Goal: Transaction & Acquisition: Purchase product/service

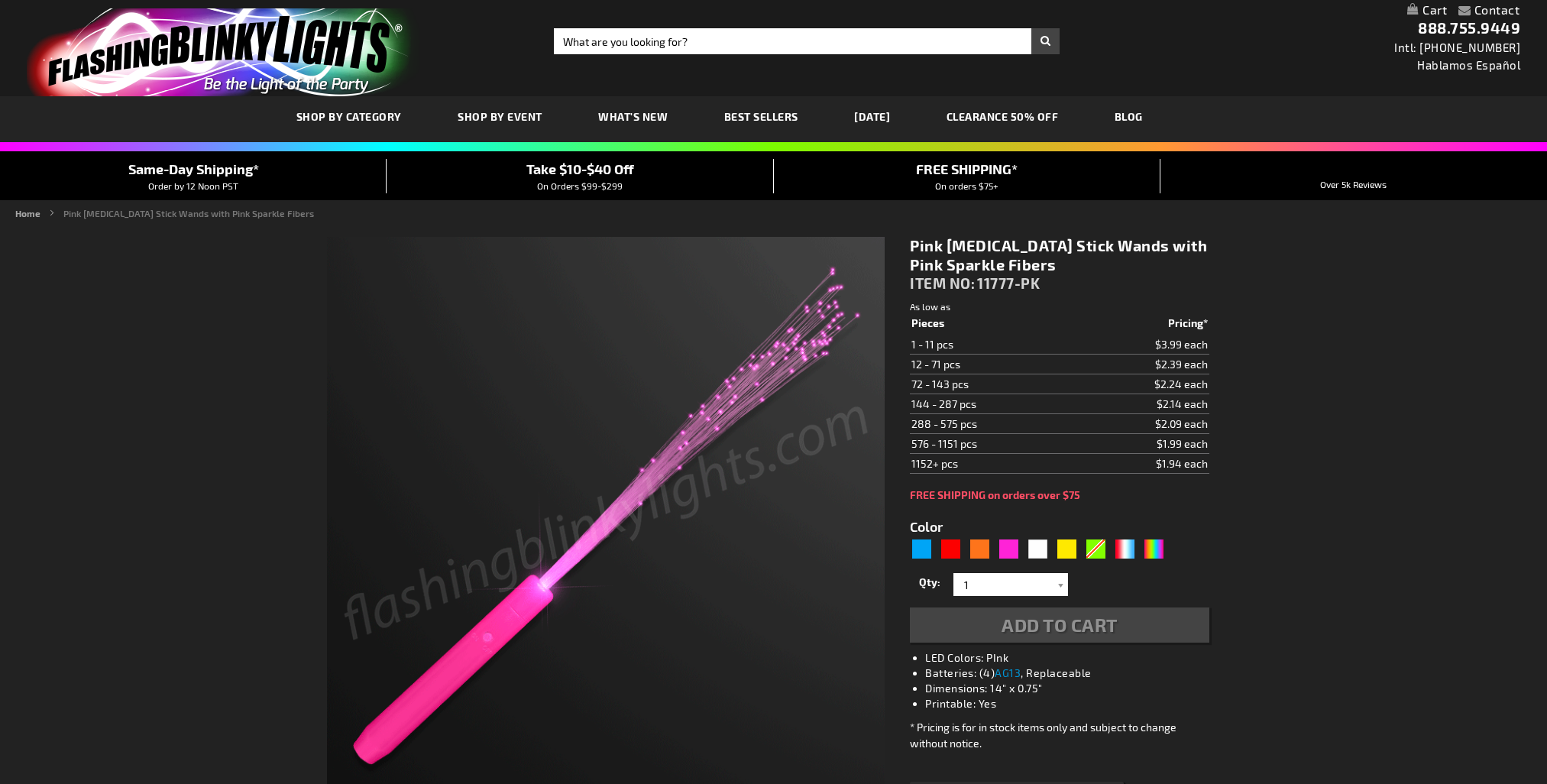
type input "5639"
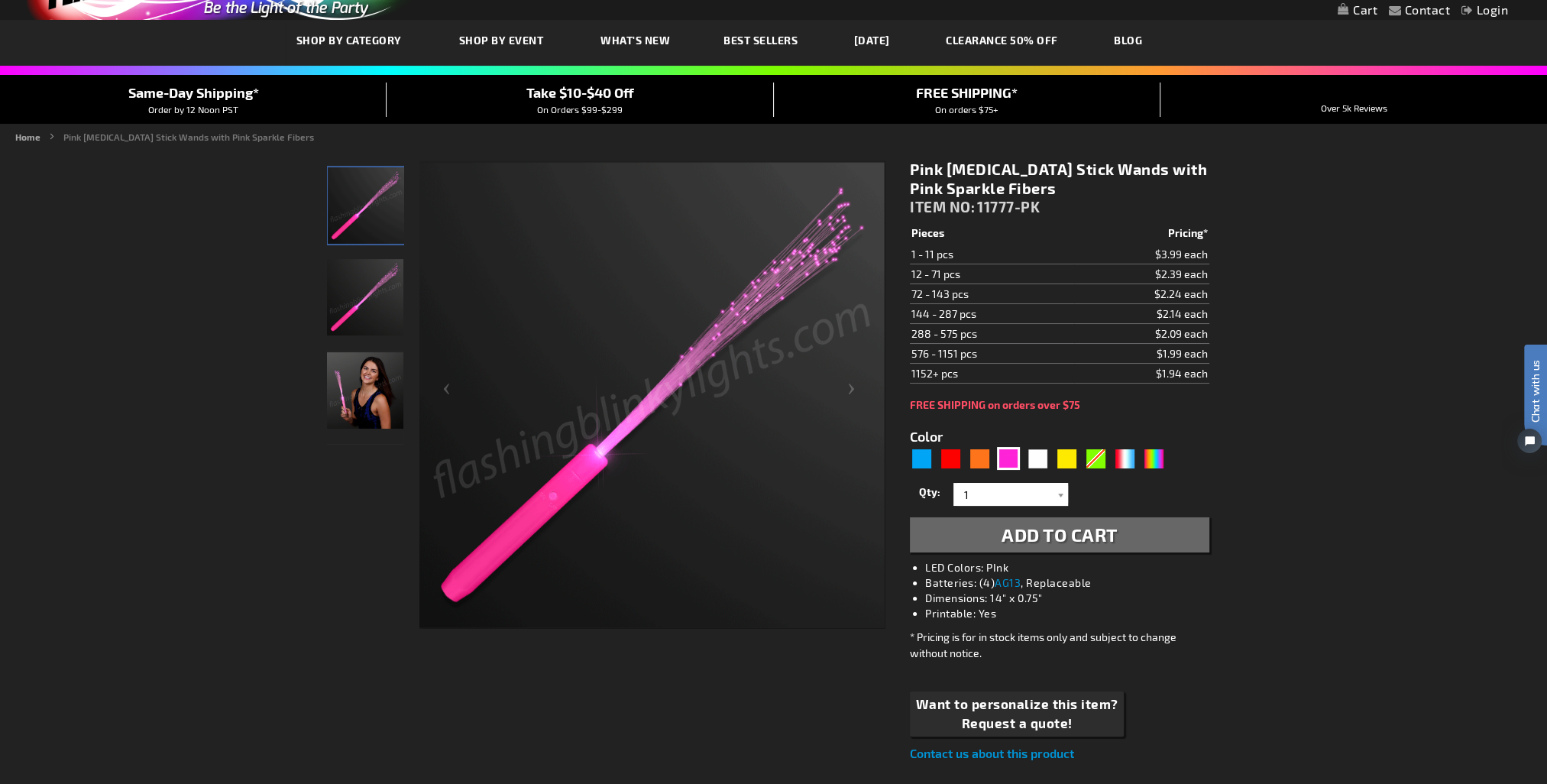
click at [364, 394] on img "Woman displaying Pink LED Light Up Fiber Optic Toy Wand" at bounding box center [364, 390] width 76 height 76
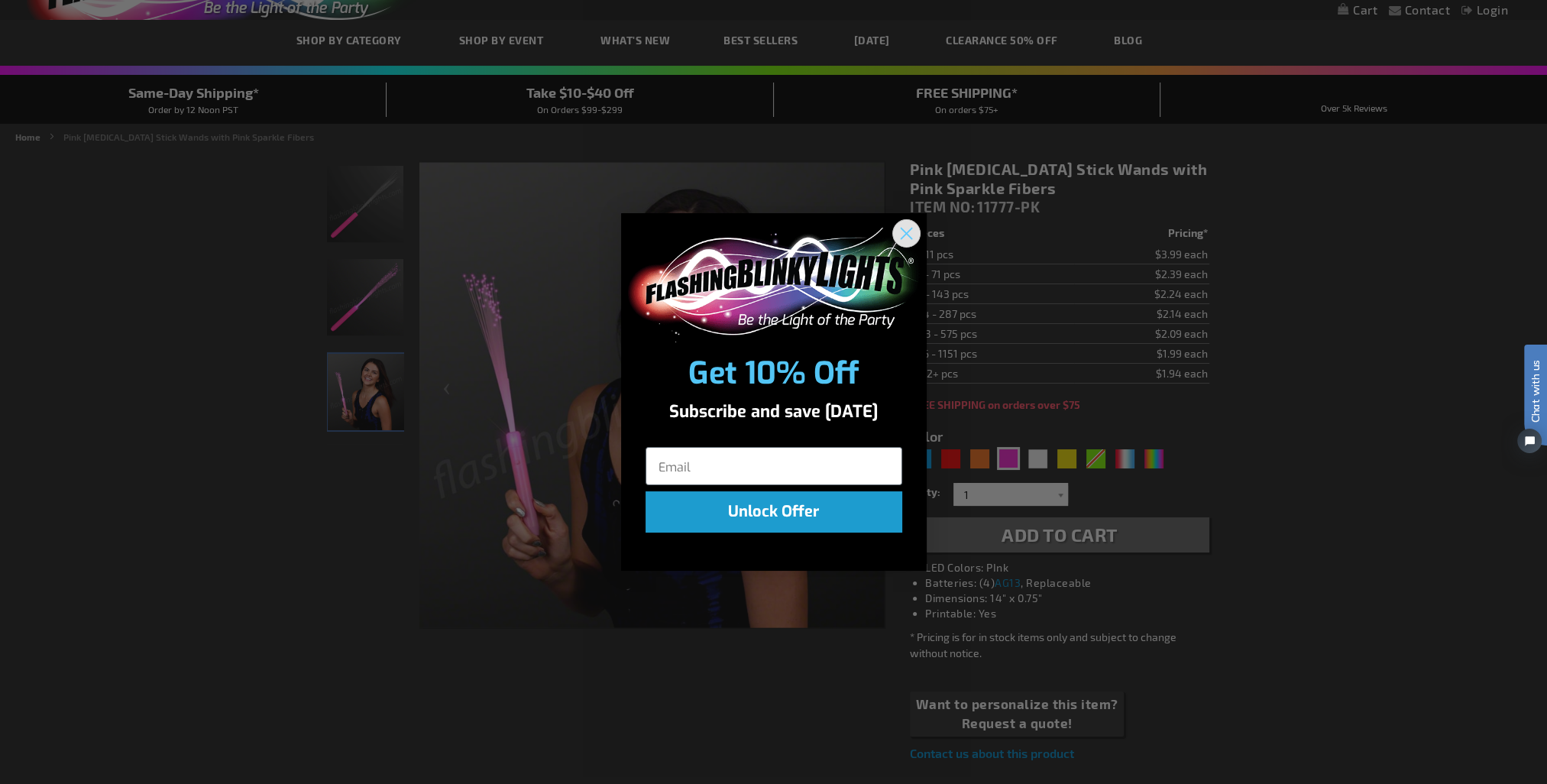
click at [893, 241] on icon "Close dialog" at bounding box center [906, 233] width 27 height 27
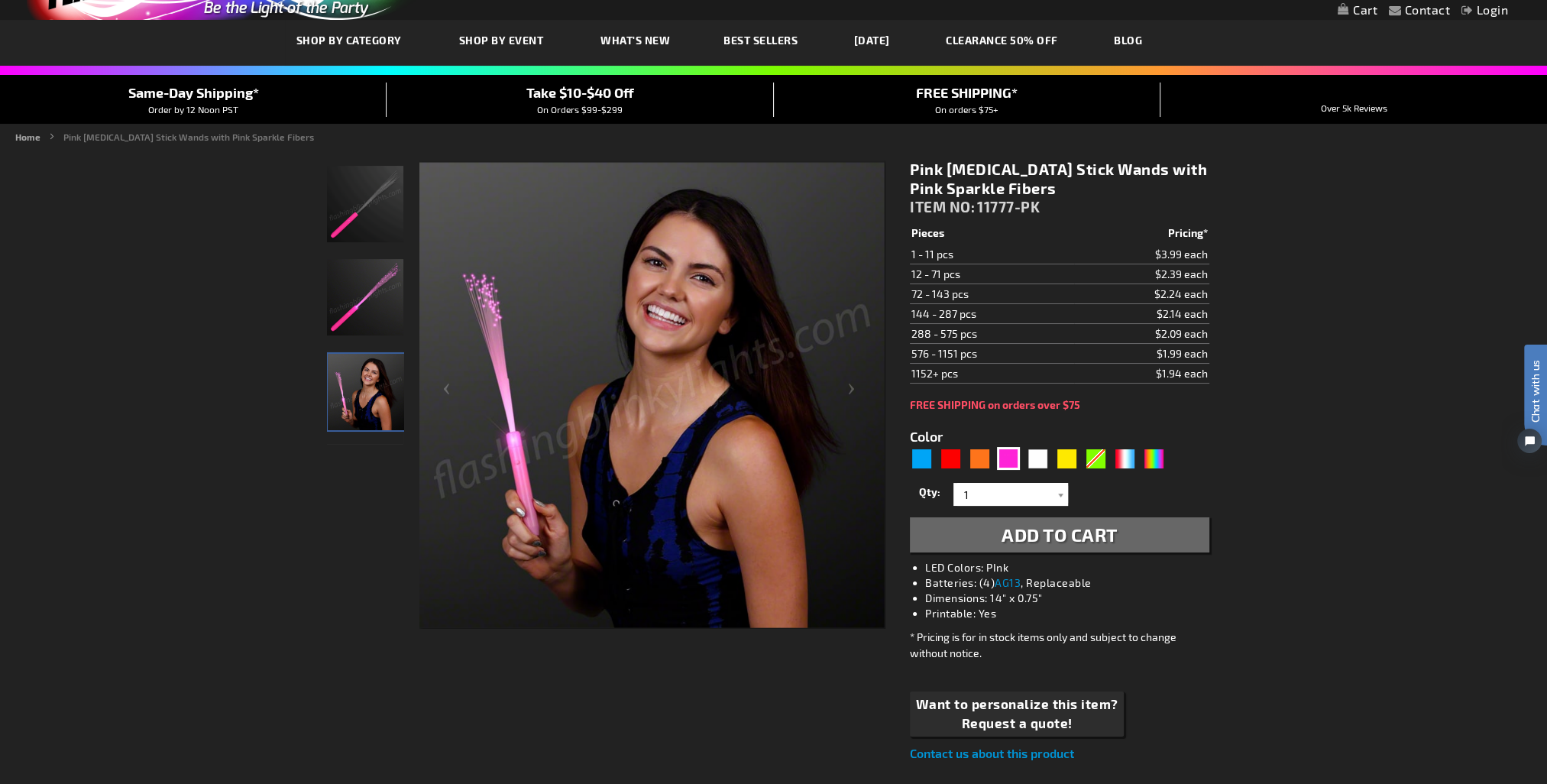
click at [367, 205] on img "Pink LED Light Up Fiber Optic Toy Wand" at bounding box center [364, 204] width 76 height 76
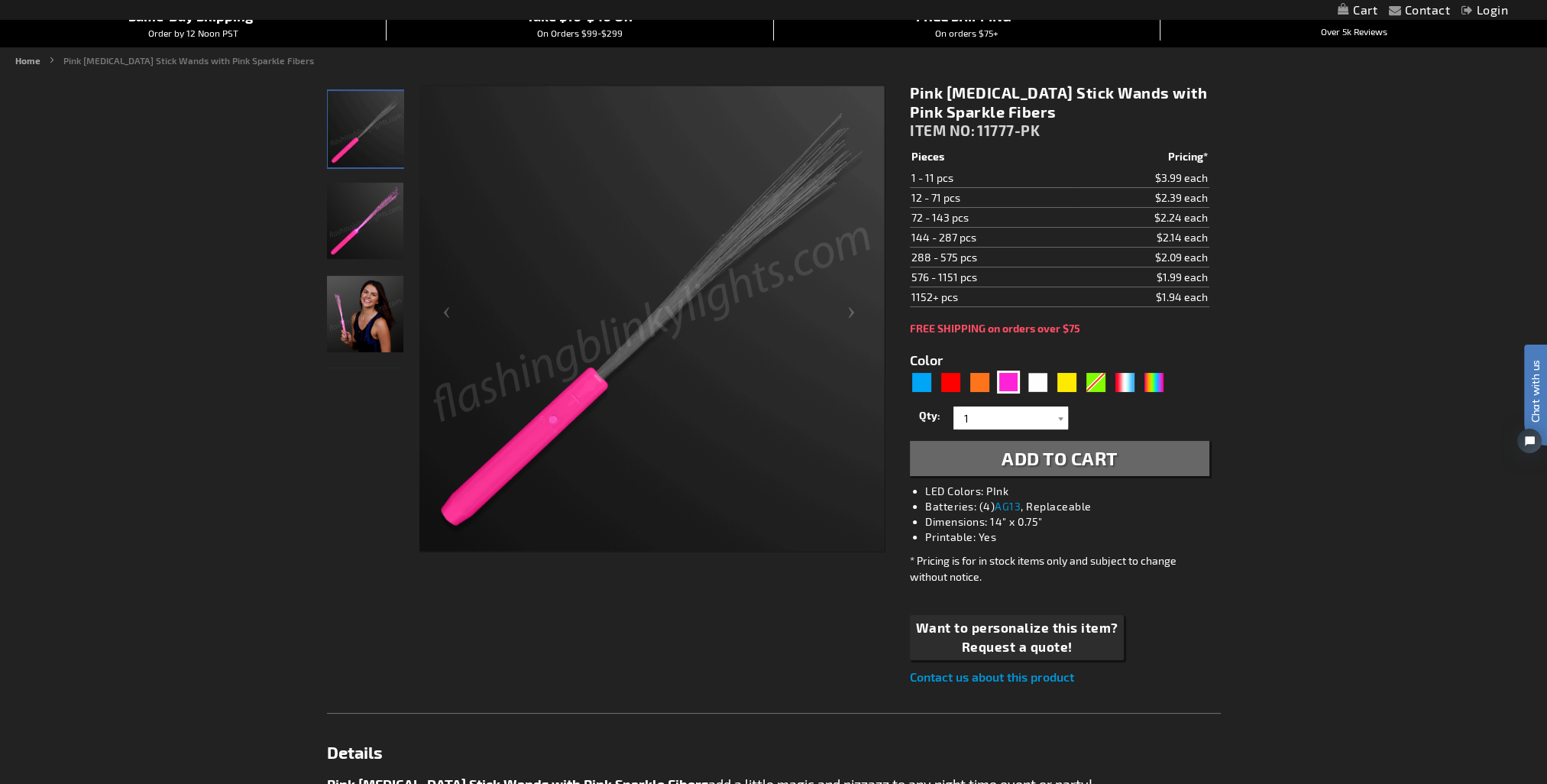
click at [349, 329] on img "Woman displaying Pink LED Light Up Fiber Optic Toy Wand" at bounding box center [364, 313] width 76 height 76
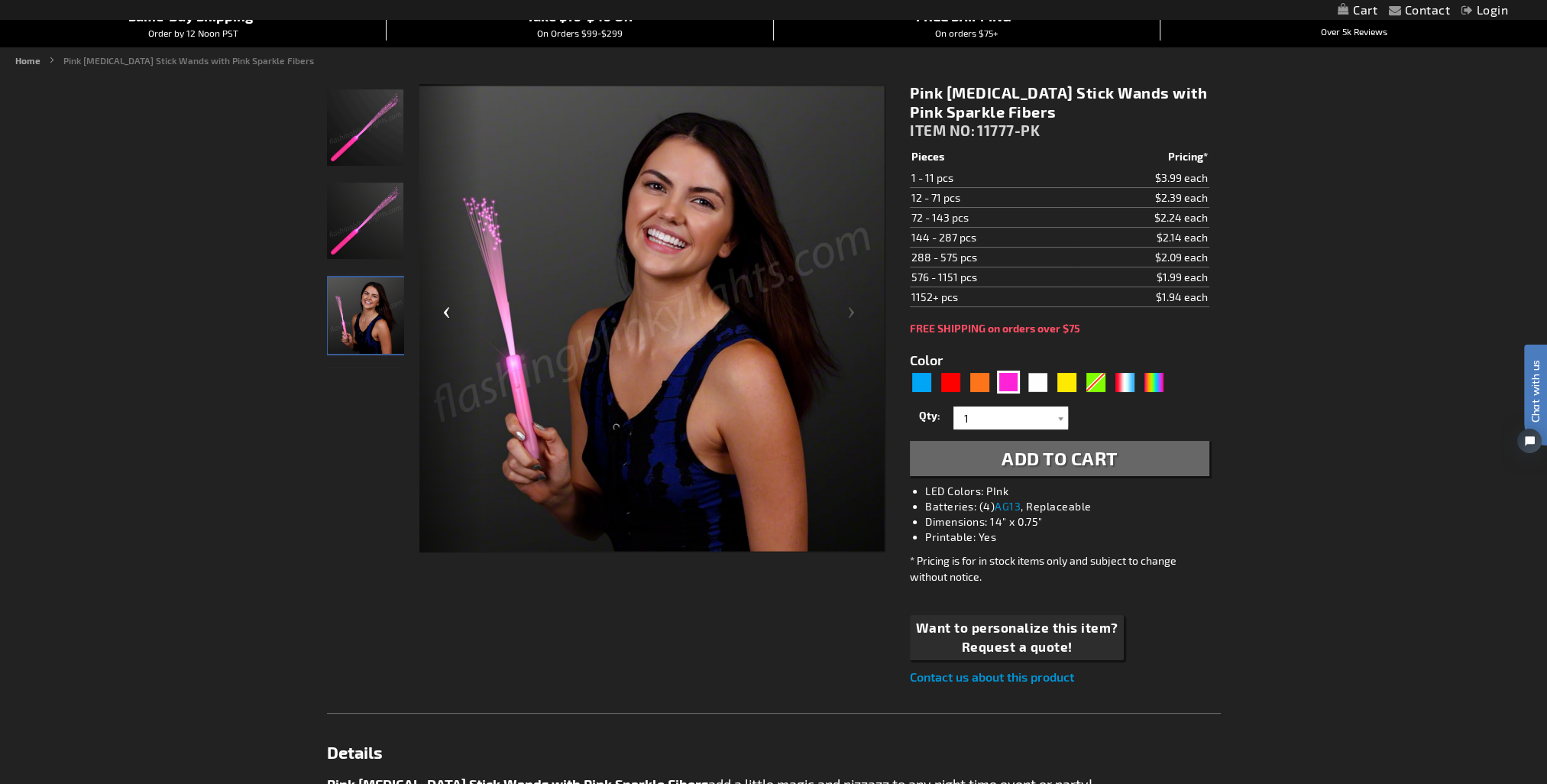
click at [447, 316] on div "Previous" at bounding box center [450, 319] width 62 height 469
